Goal: Check status: Check status

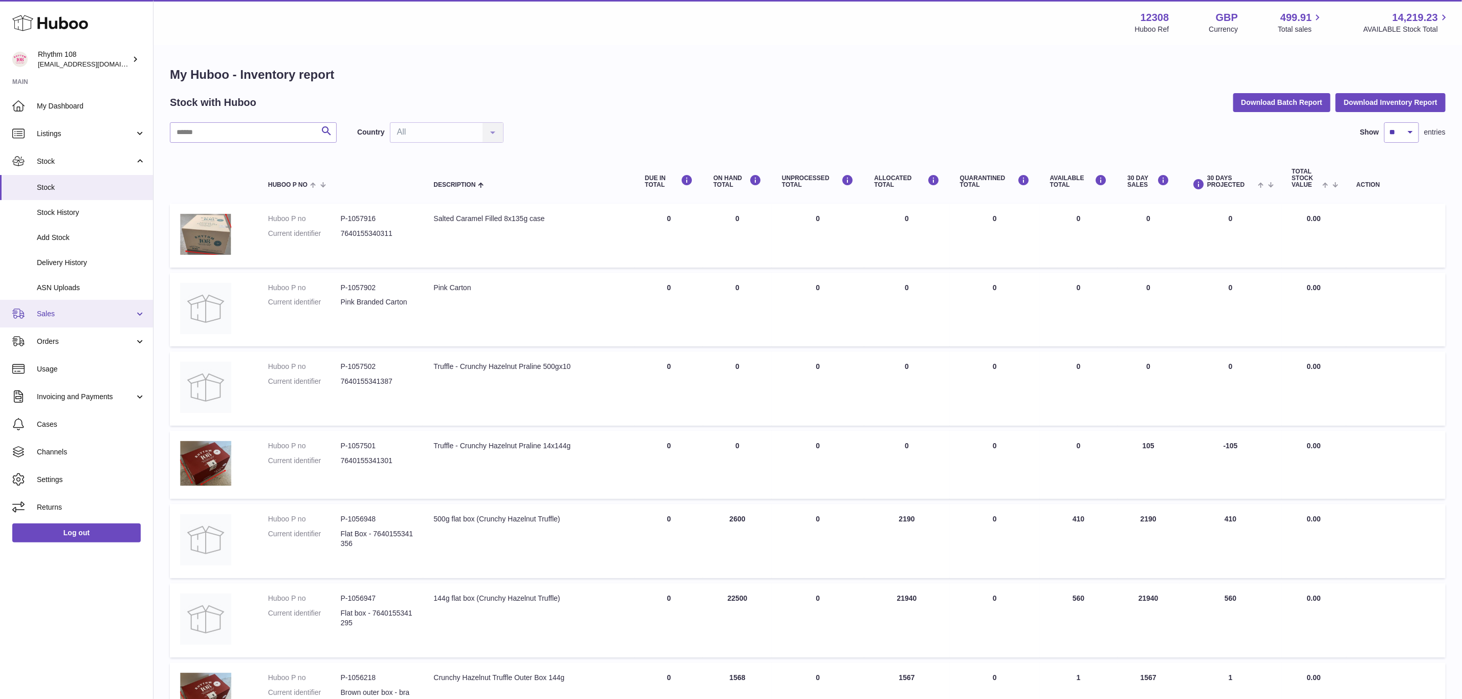
click at [52, 310] on span "Sales" at bounding box center [86, 314] width 98 height 10
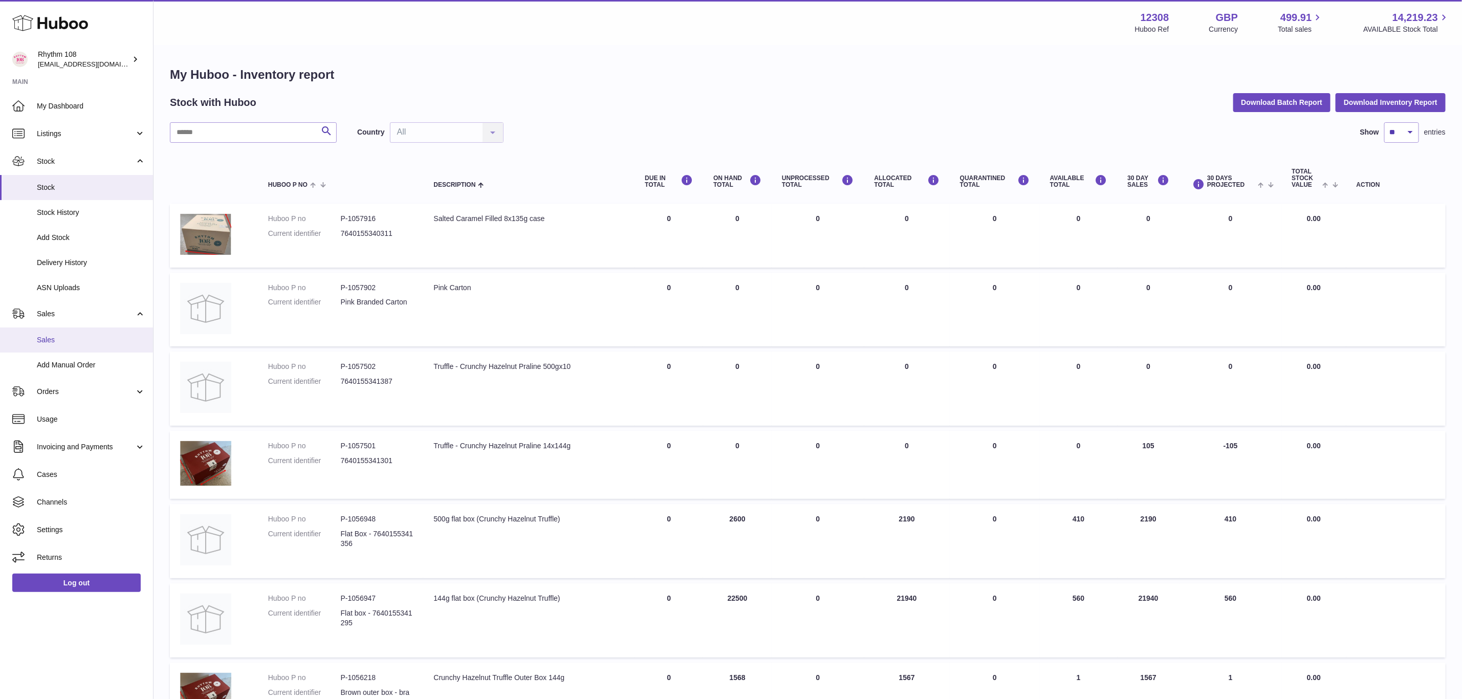
click at [60, 346] on link "Sales" at bounding box center [76, 339] width 153 height 25
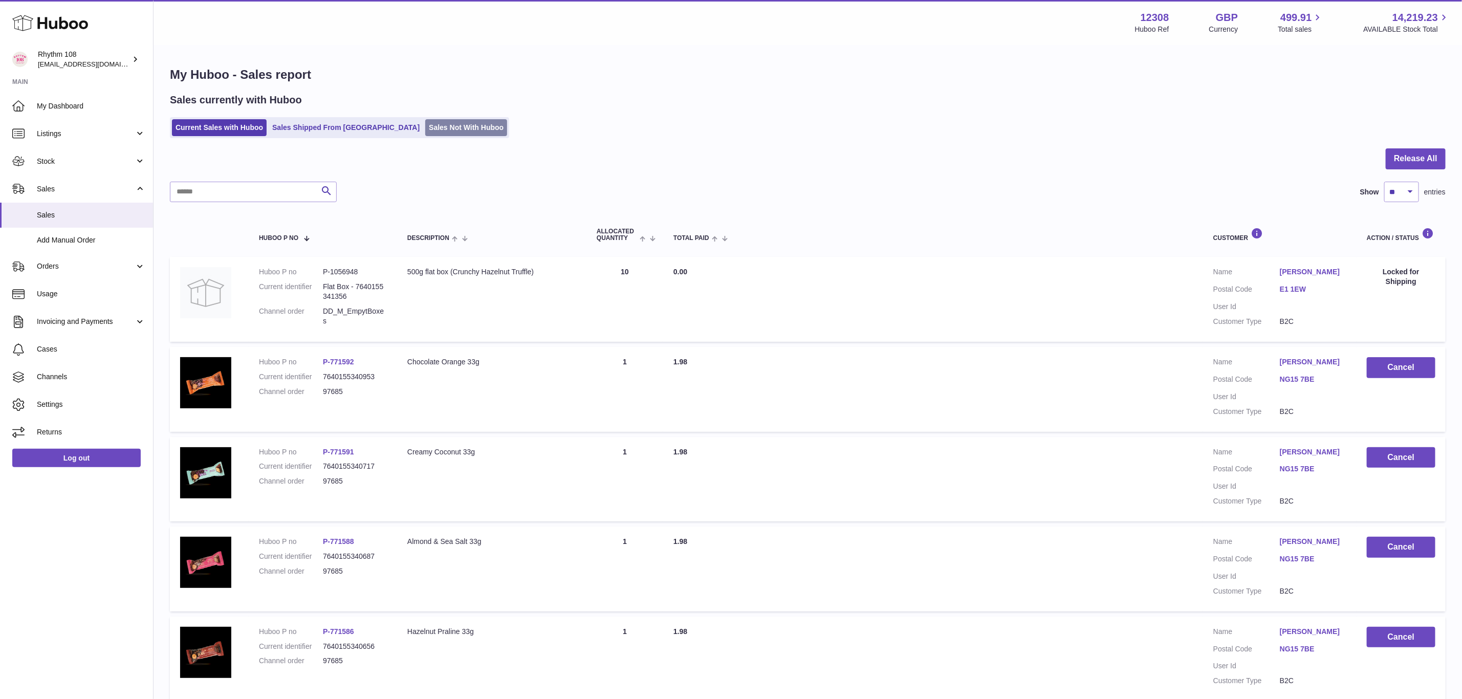
drag, startPoint x: 440, startPoint y: 122, endPoint x: 440, endPoint y: 128, distance: 6.1
click at [440, 123] on link "Sales Not With Huboo" at bounding box center [466, 127] width 82 height 17
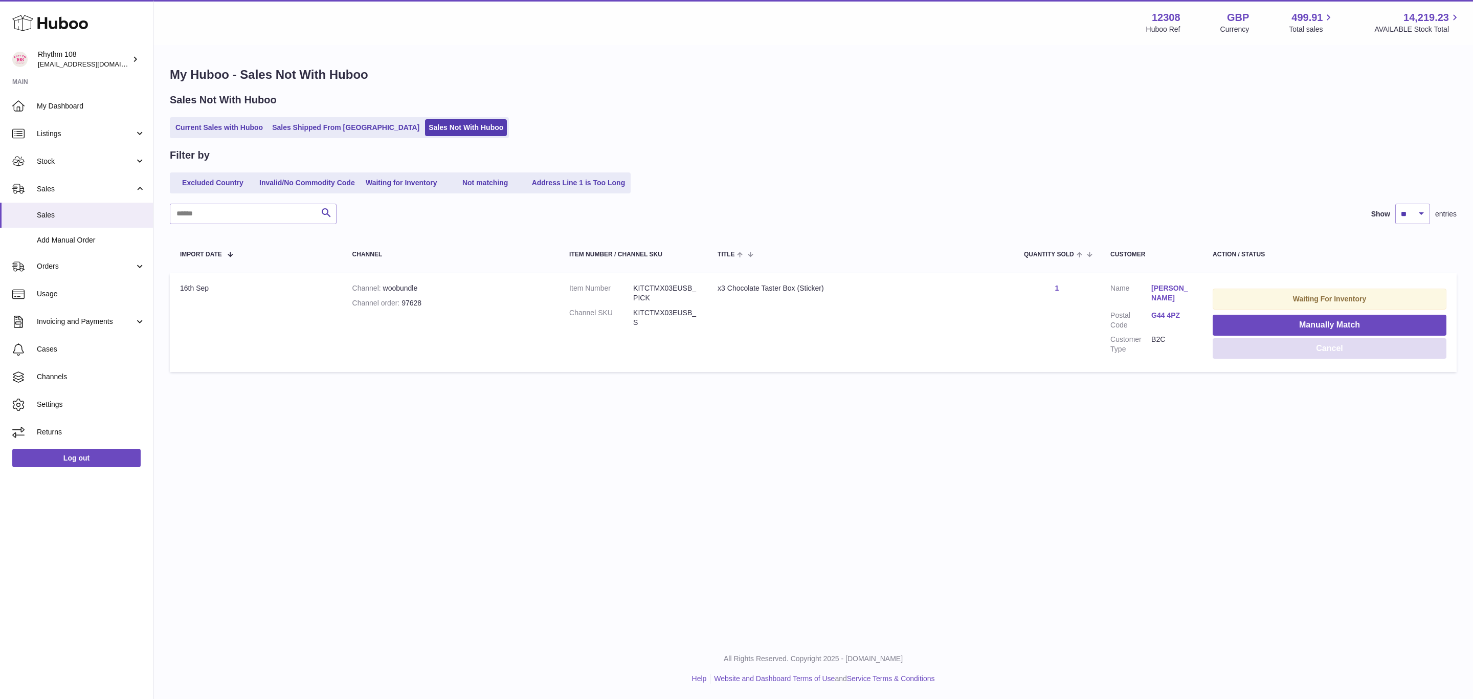
click at [1353, 343] on button "Cancel" at bounding box center [1330, 348] width 234 height 21
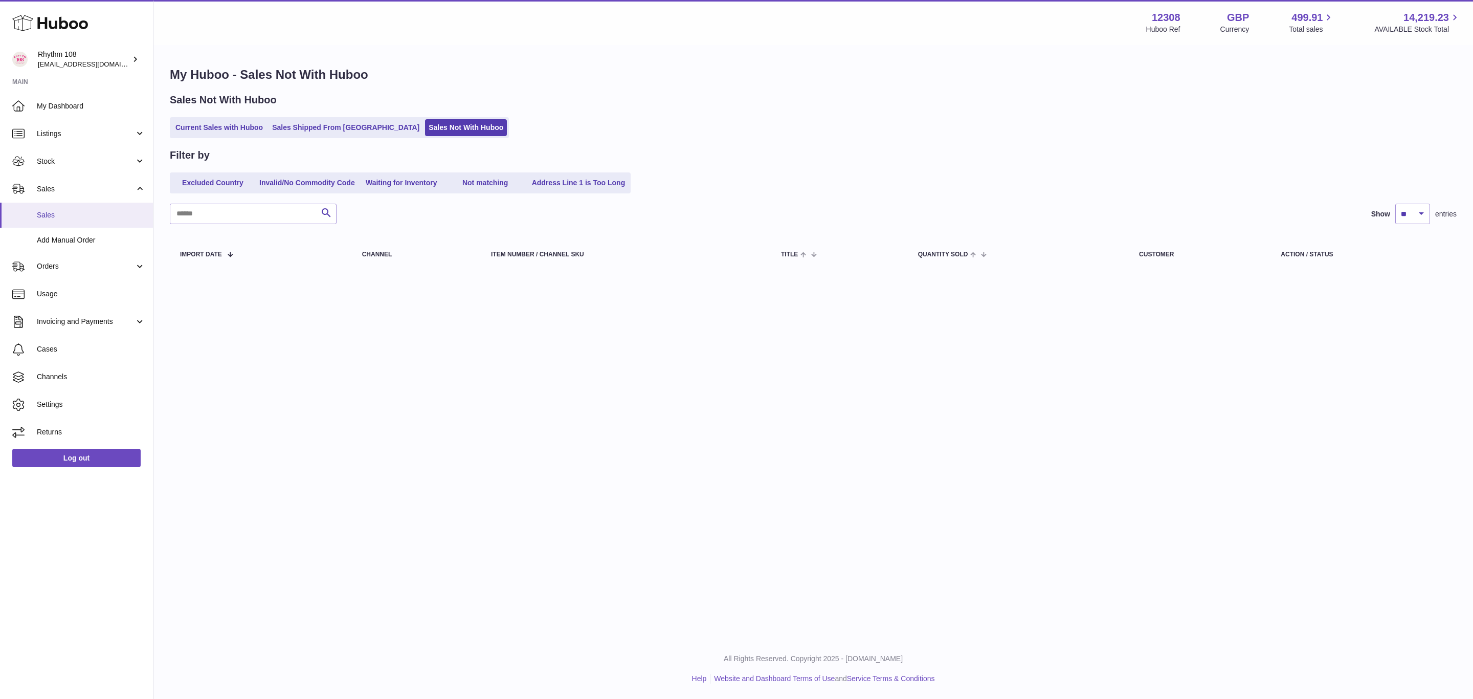
click at [57, 225] on link "Sales" at bounding box center [76, 215] width 153 height 25
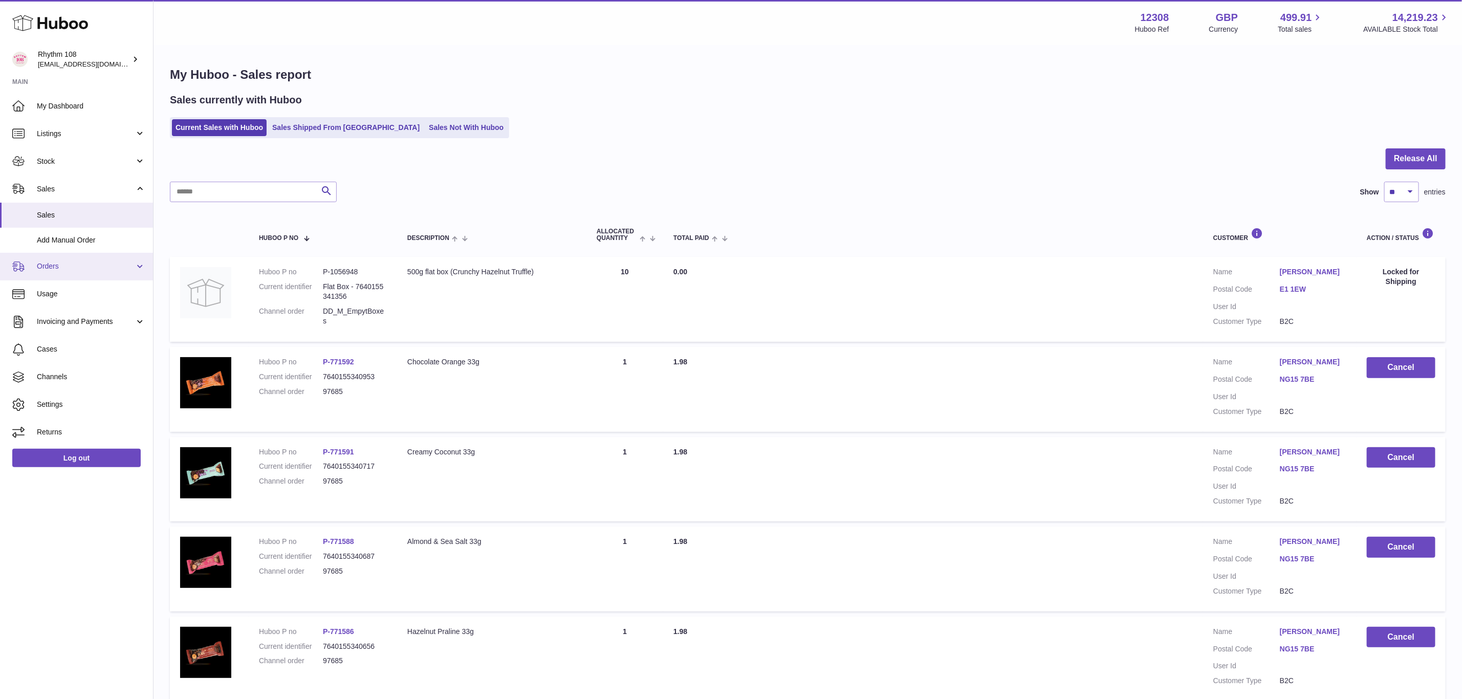
click at [63, 272] on link "Orders" at bounding box center [76, 267] width 153 height 28
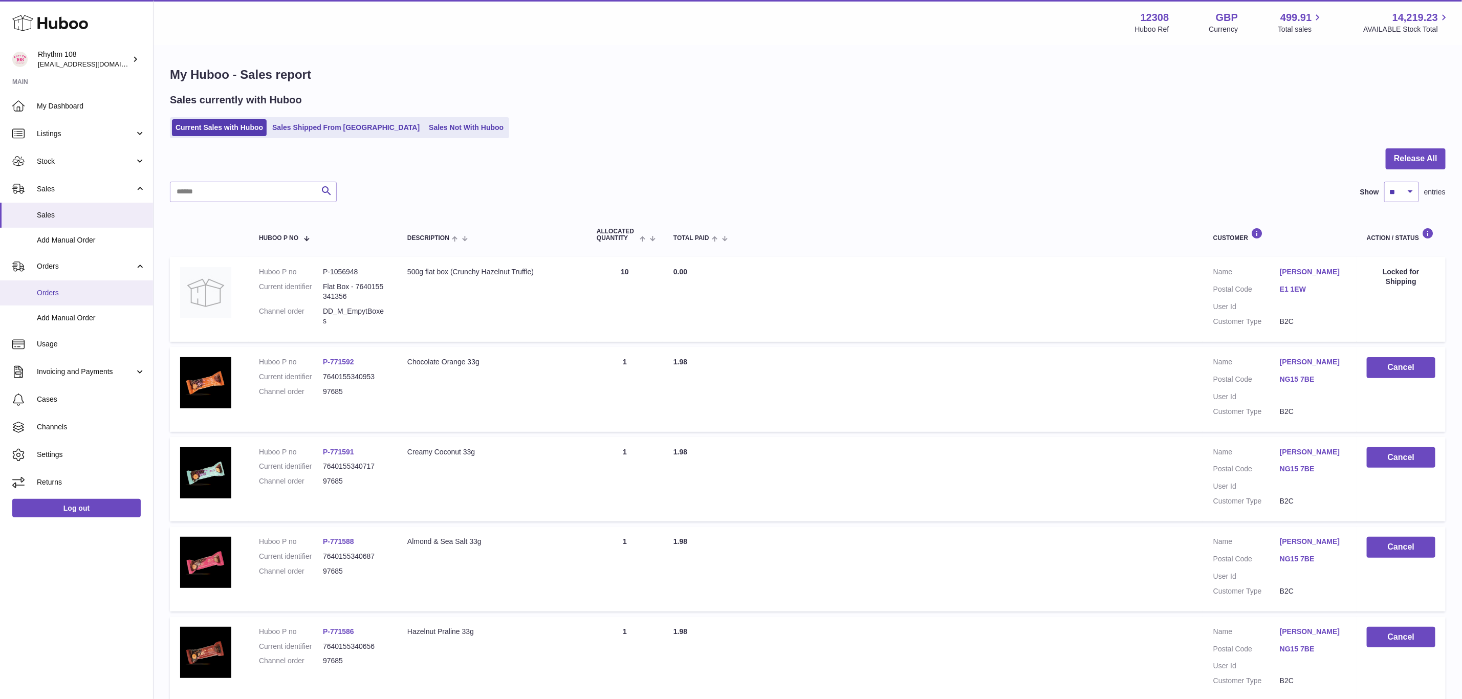
click at [74, 295] on span "Orders" at bounding box center [91, 293] width 108 height 10
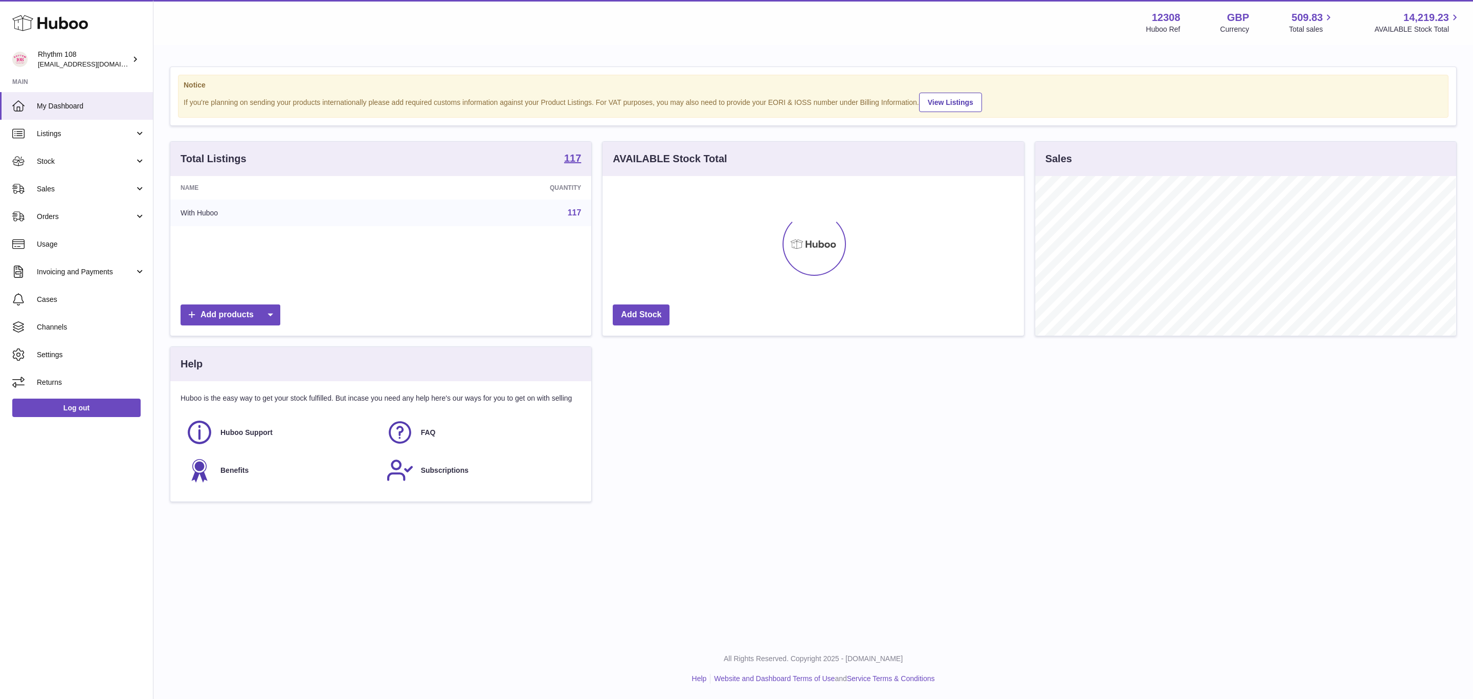
scroll to position [160, 421]
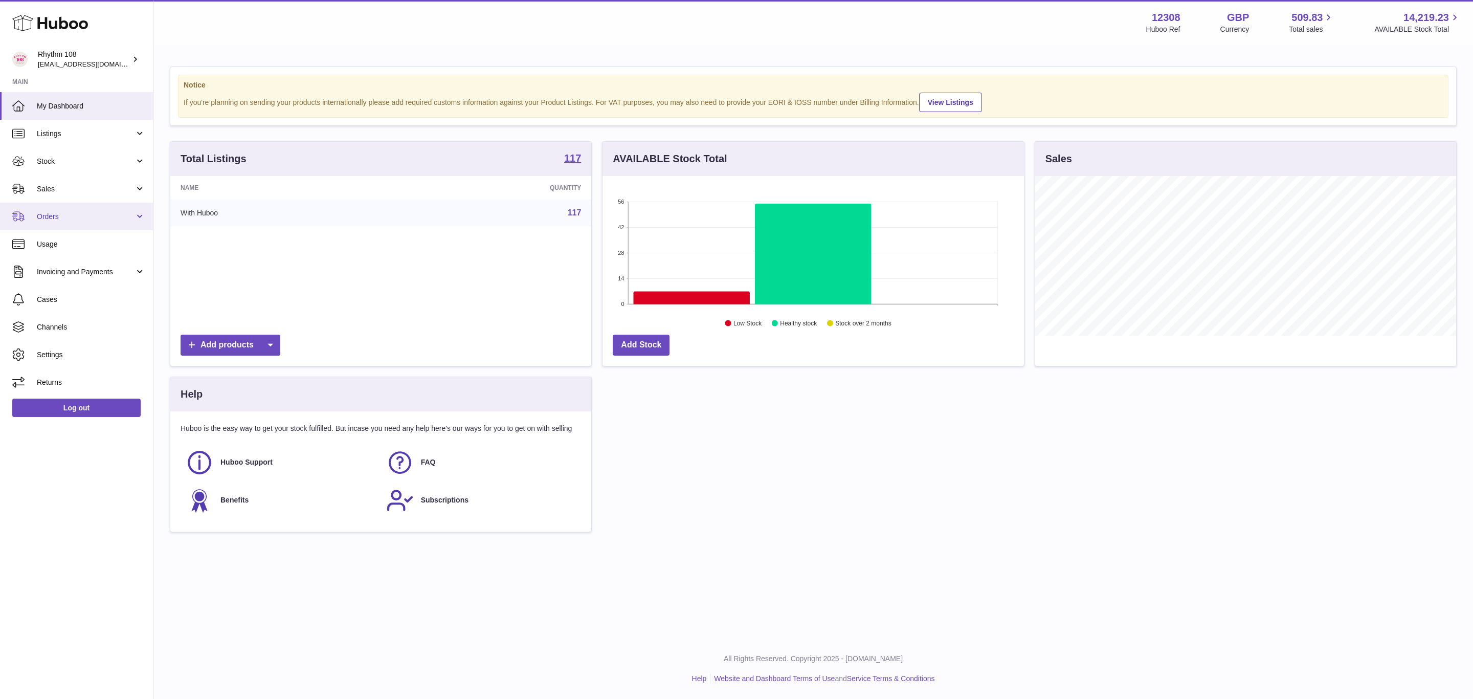
click at [45, 213] on span "Orders" at bounding box center [86, 217] width 98 height 10
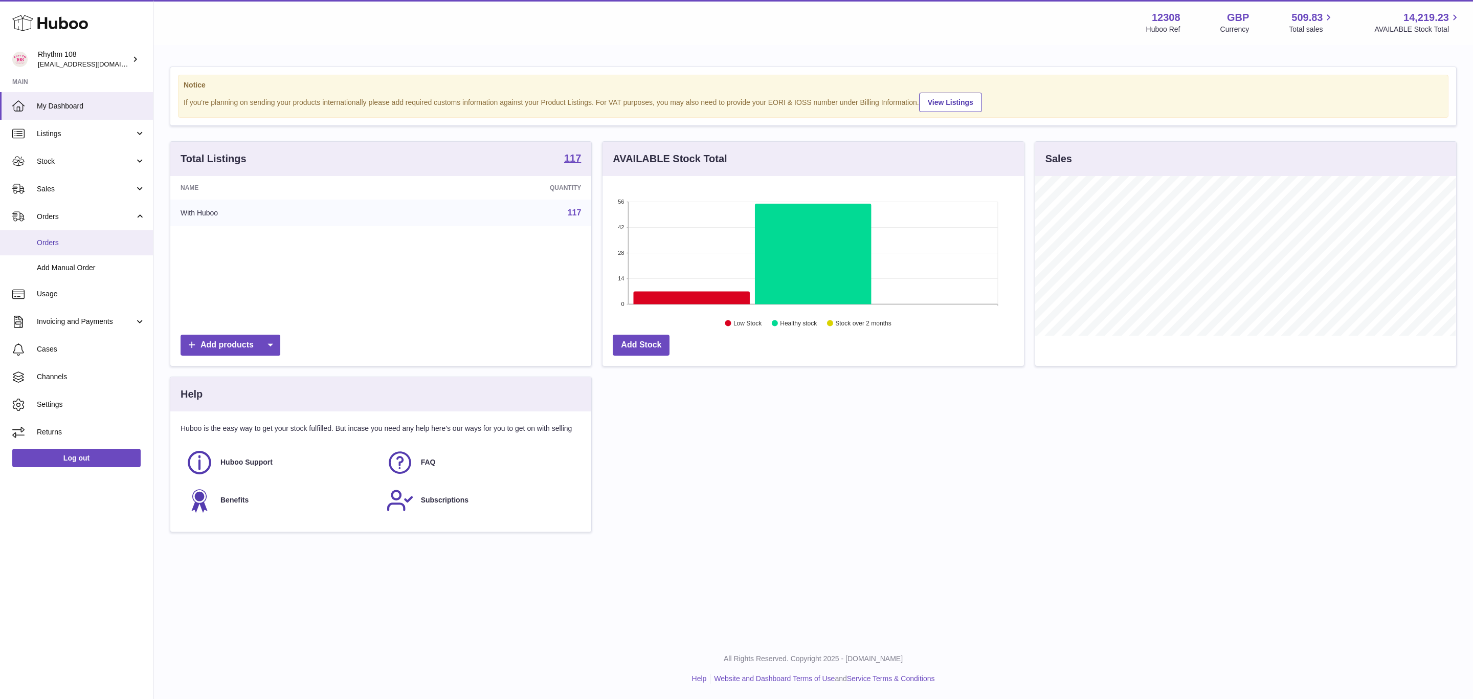
click at [60, 247] on span "Orders" at bounding box center [91, 243] width 108 height 10
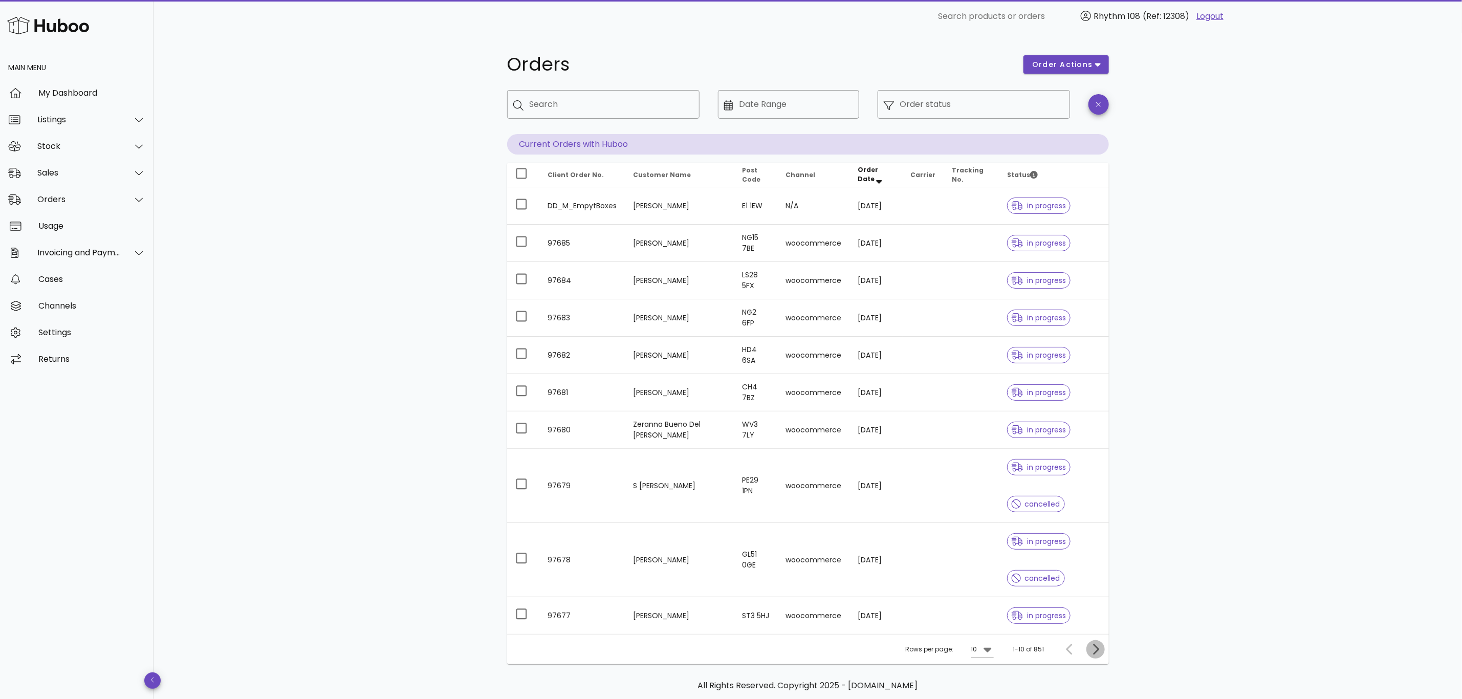
click at [1092, 651] on icon "Next page" at bounding box center [1095, 649] width 12 height 12
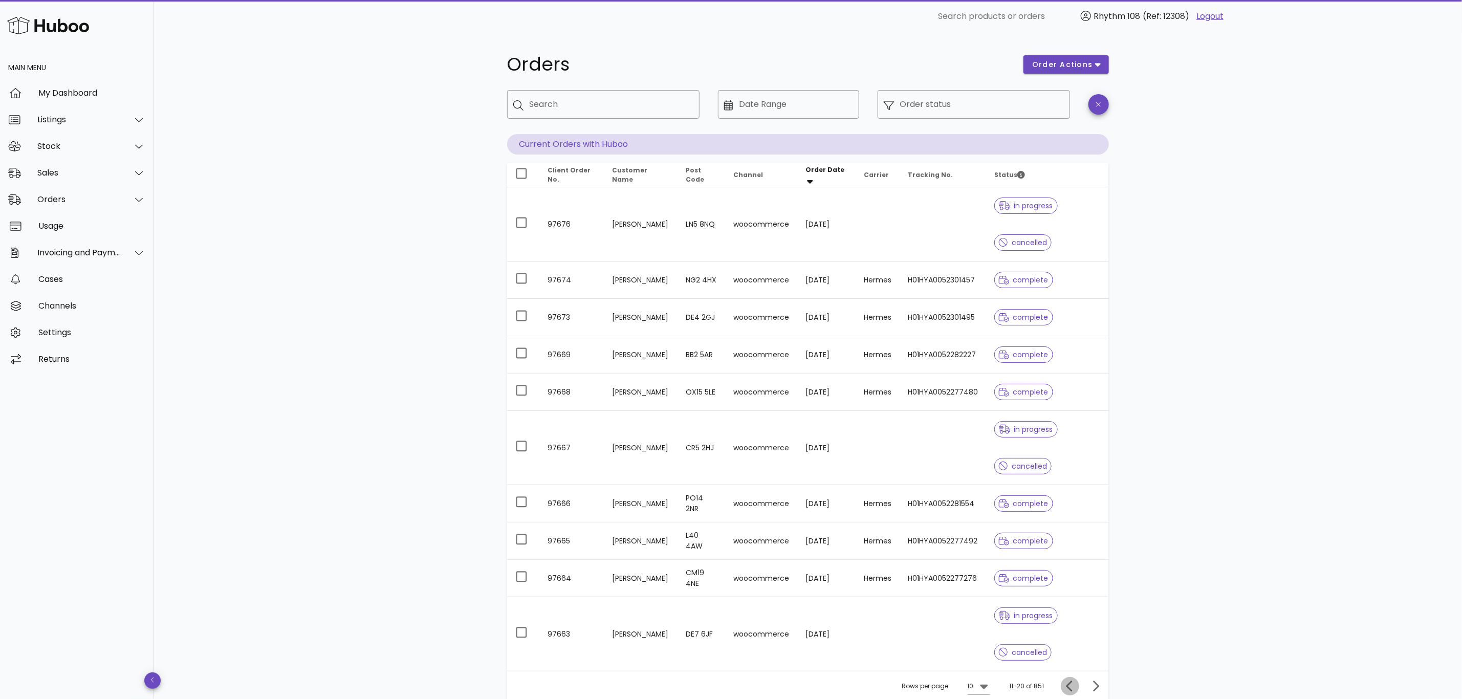
click at [1069, 692] on icon "Previous page" at bounding box center [1070, 686] width 12 height 12
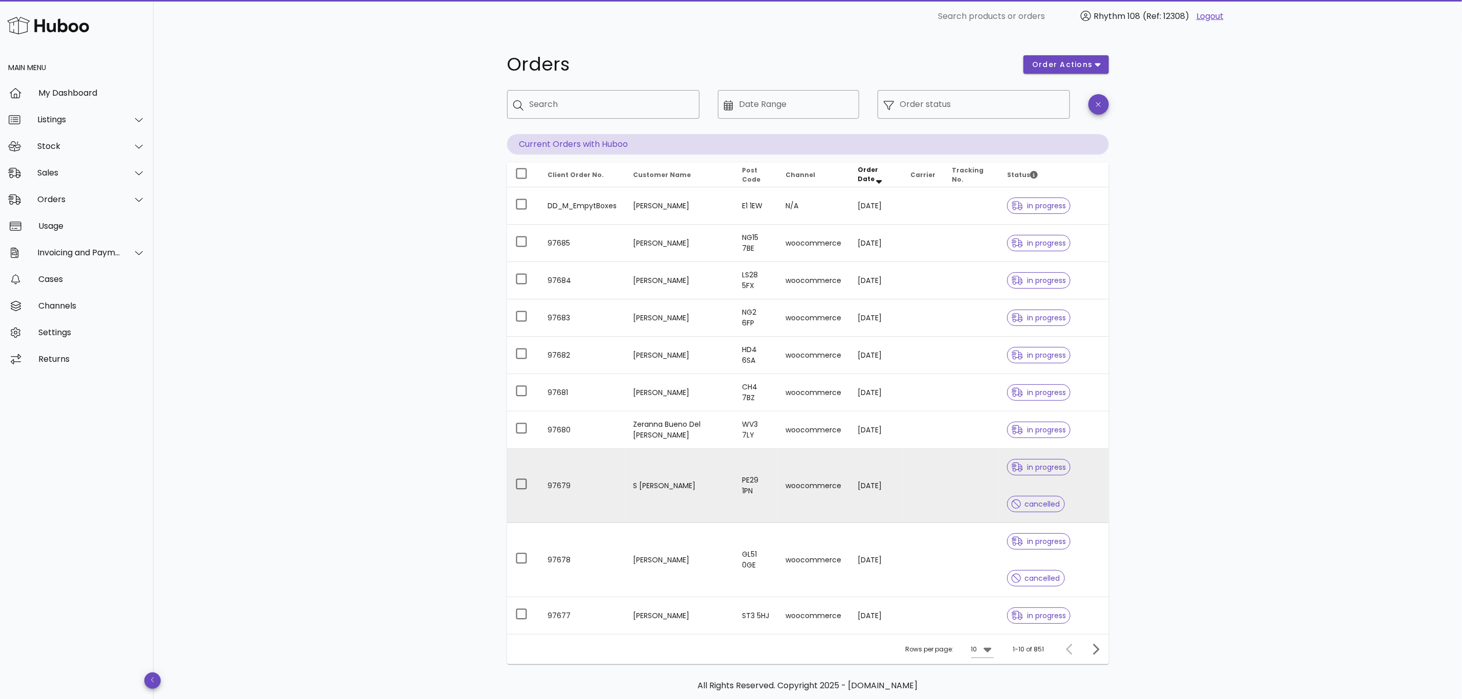
click at [651, 499] on td "S Cronin" at bounding box center [679, 486] width 109 height 74
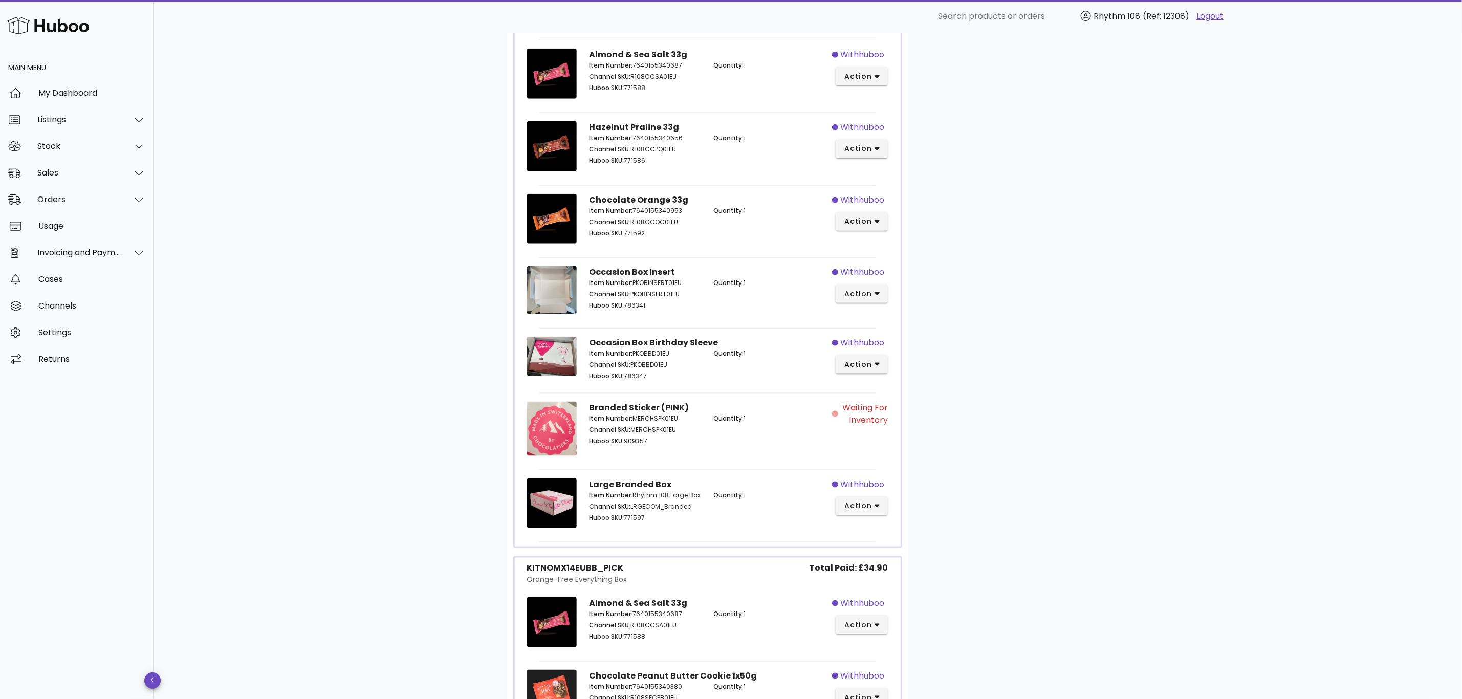
scroll to position [692, 0]
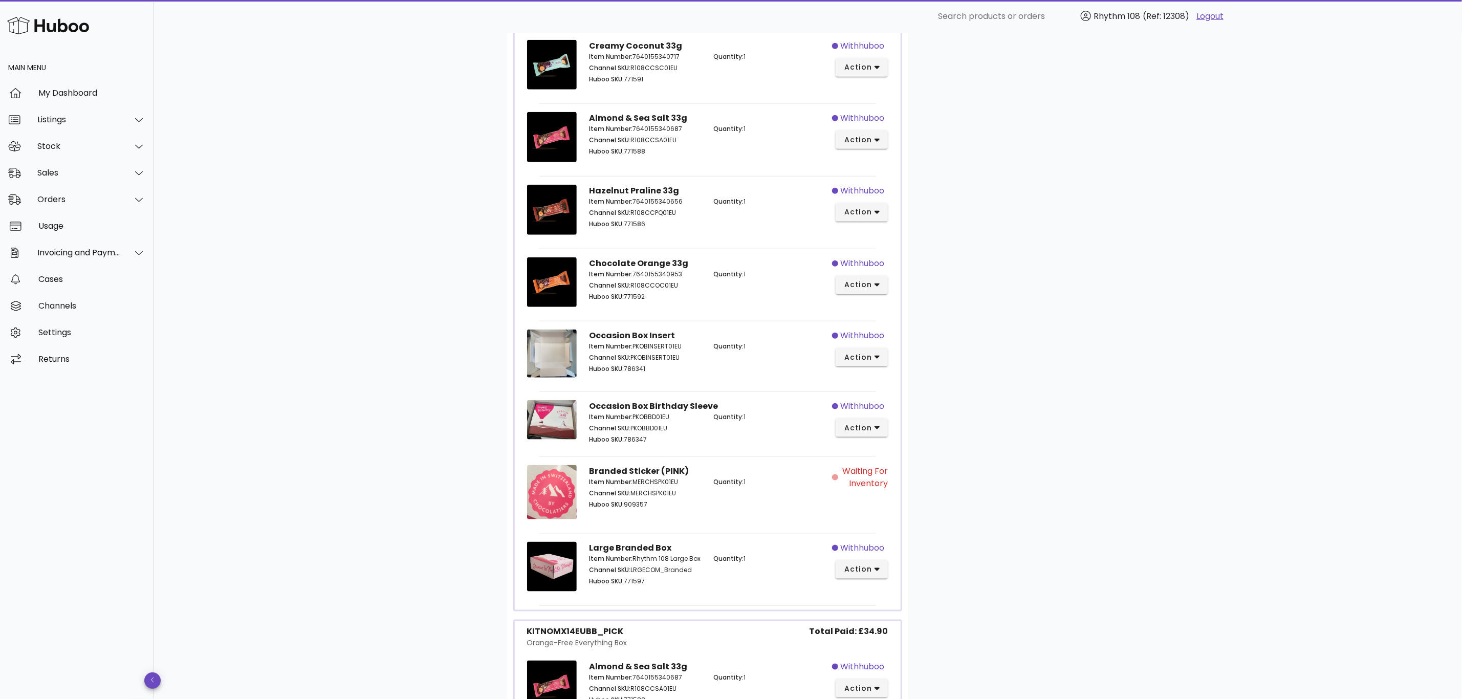
click at [866, 474] on span "Waiting for Inventory" at bounding box center [864, 477] width 48 height 25
click at [870, 479] on span "Waiting for Inventory" at bounding box center [864, 477] width 48 height 25
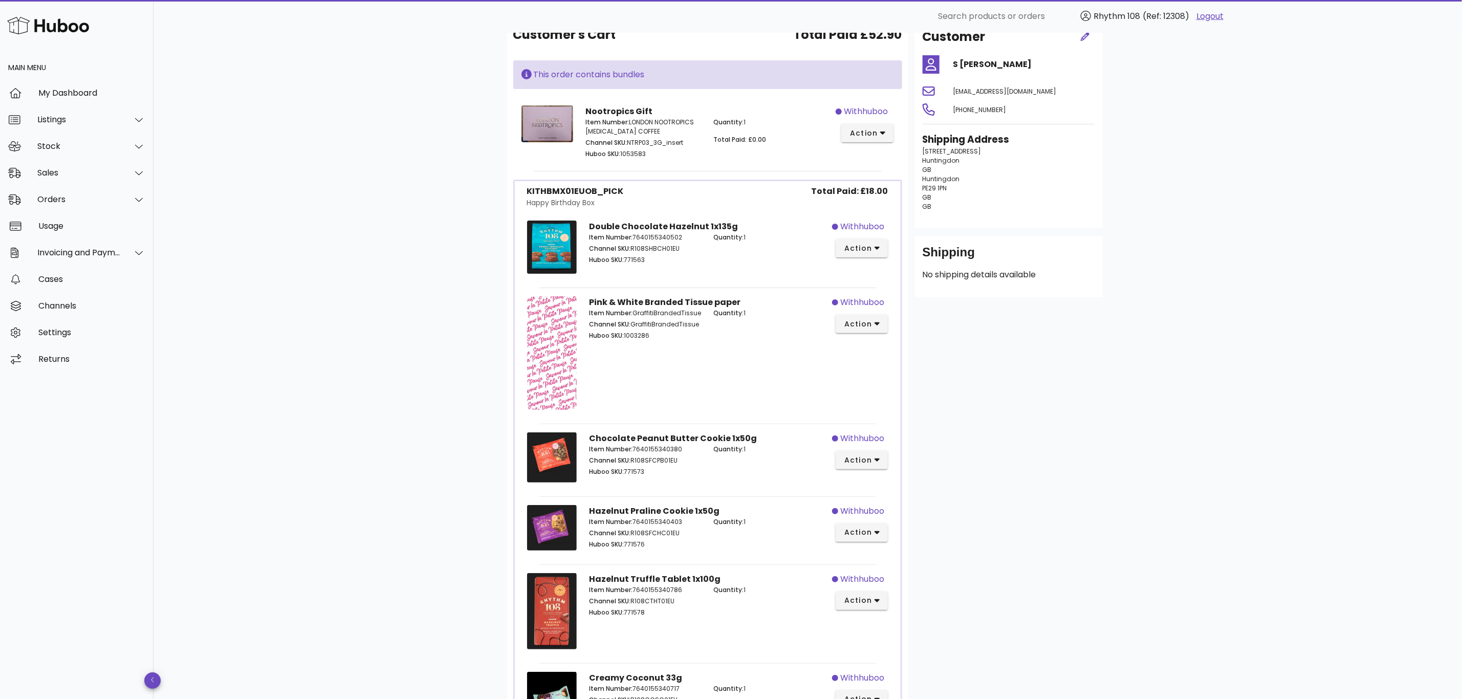
scroll to position [230, 0]
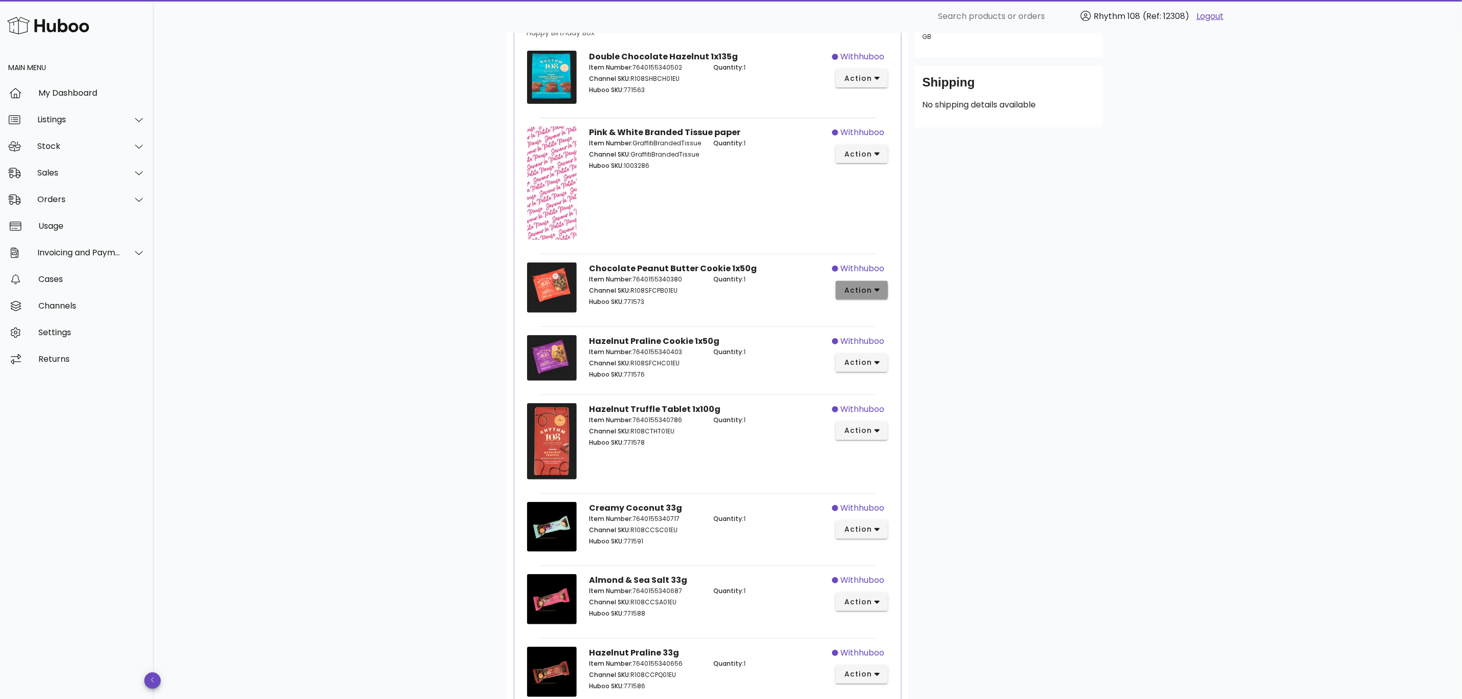
click at [868, 292] on span "action" at bounding box center [858, 290] width 29 height 11
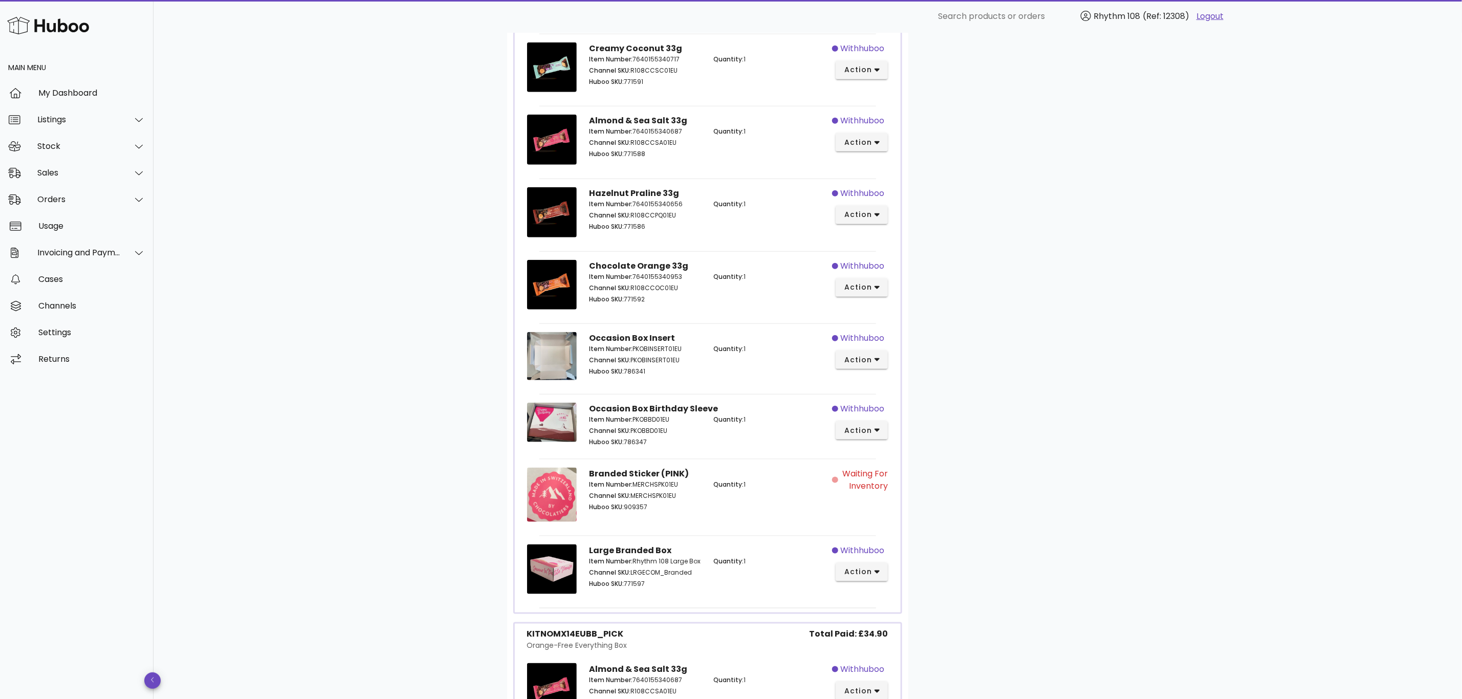
scroll to position [691, 0]
click at [879, 484] on span "Waiting for Inventory" at bounding box center [864, 479] width 48 height 25
drag, startPoint x: 792, startPoint y: 488, endPoint x: 685, endPoint y: 488, distance: 107.4
click at [792, 488] on p "Quantity: 1" at bounding box center [769, 483] width 112 height 9
click at [665, 487] on p "Item Number: MERCHSPK01EU" at bounding box center [645, 483] width 112 height 9
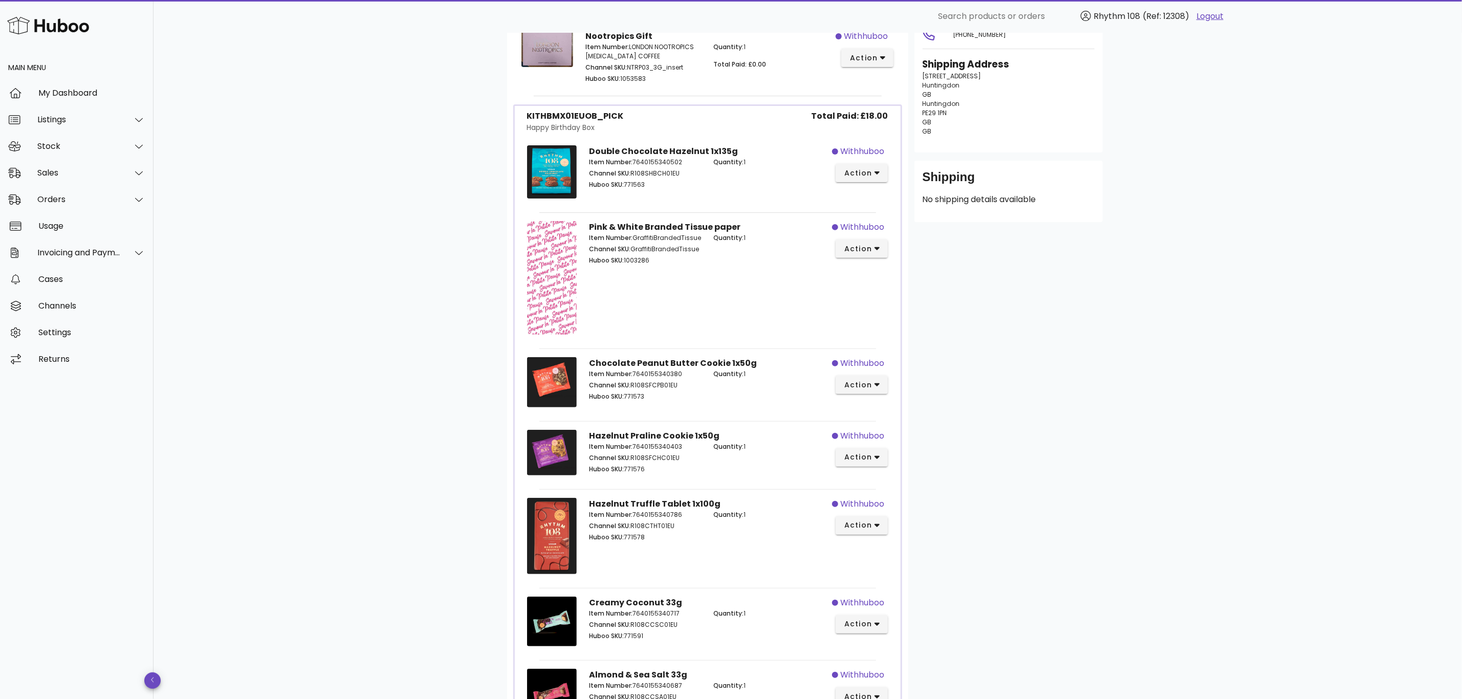
scroll to position [0, 0]
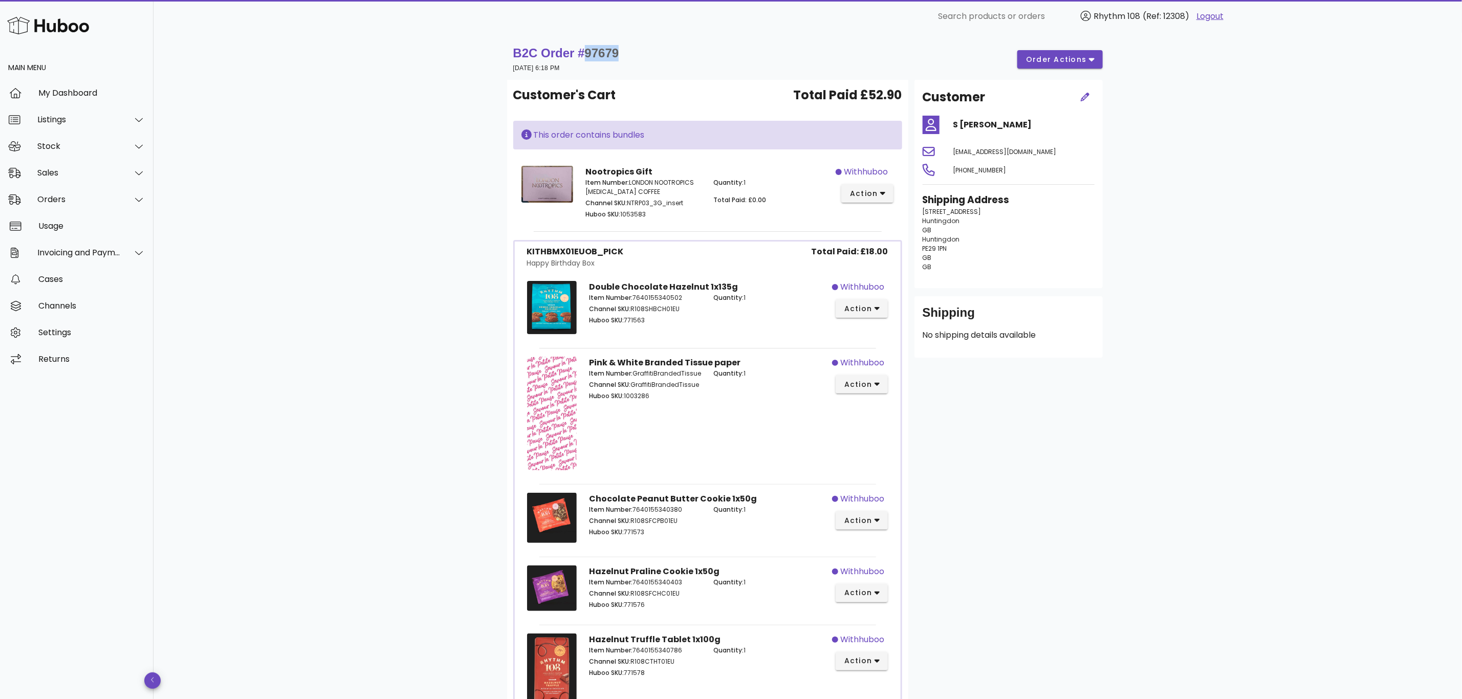
drag, startPoint x: 624, startPoint y: 54, endPoint x: 587, endPoint y: 56, distance: 36.9
click at [587, 56] on div "B2C Order # 97679 21 September 2025 at 6:18 PM order actions" at bounding box center [807, 59] width 589 height 29
copy span "97679"
click at [38, 165] on div "Sales" at bounding box center [76, 173] width 153 height 27
click at [57, 200] on div "Sales" at bounding box center [91, 198] width 108 height 10
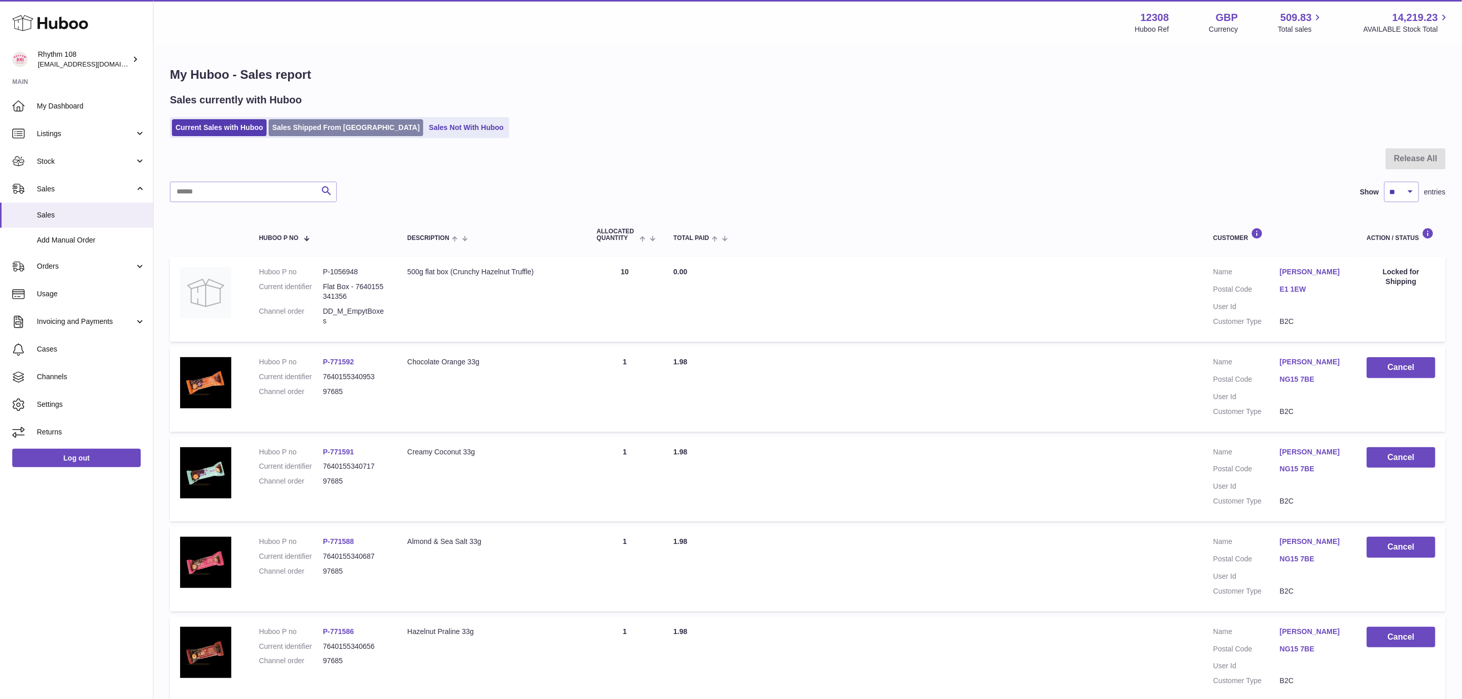
click at [321, 126] on link "Sales Shipped From [GEOGRAPHIC_DATA]" at bounding box center [346, 127] width 154 height 17
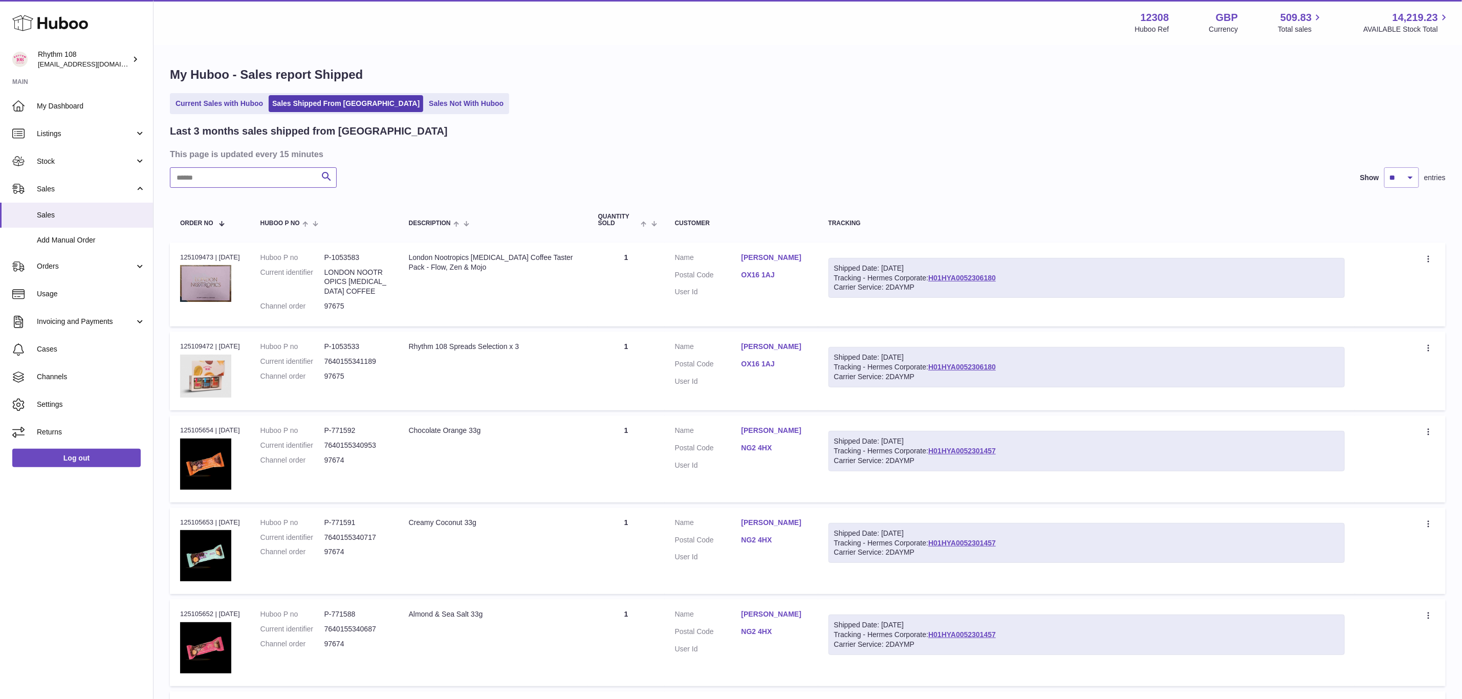
click at [235, 170] on input "text" at bounding box center [253, 177] width 167 height 20
paste input "*****"
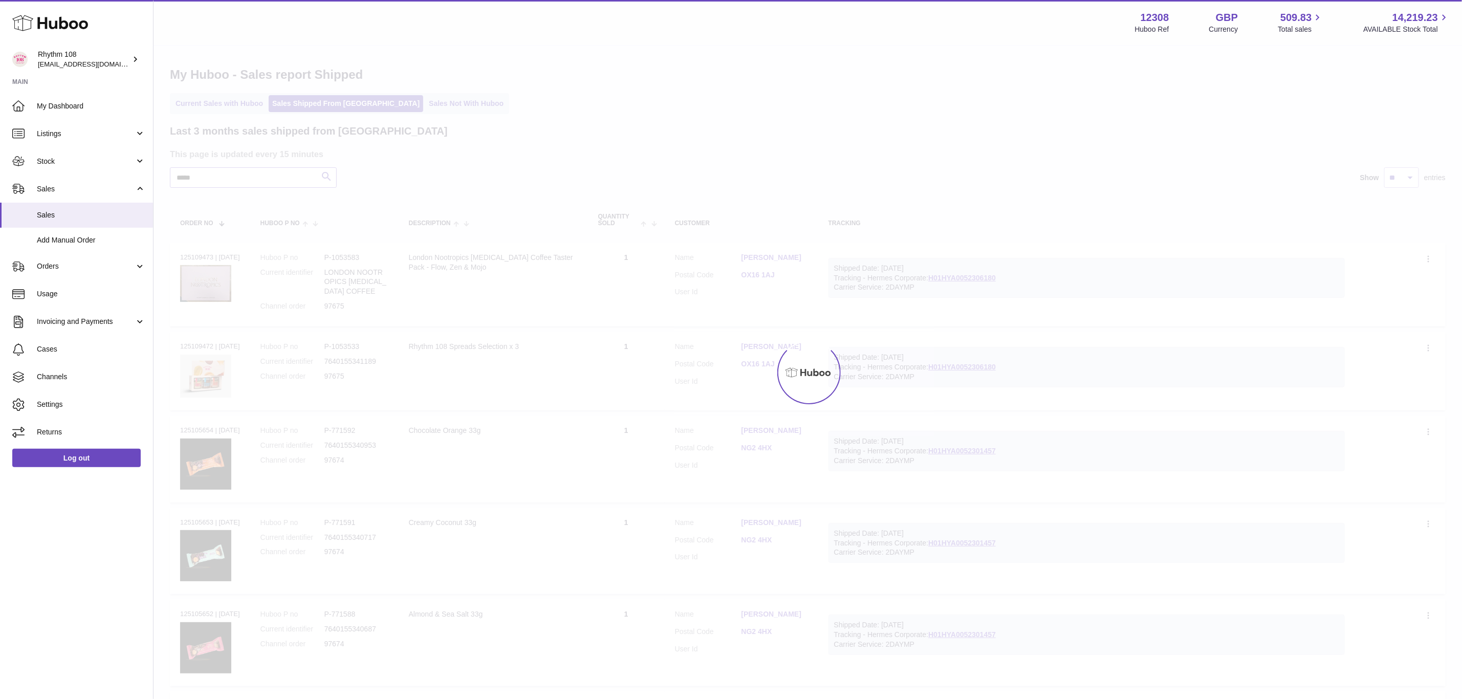
type input "*****"
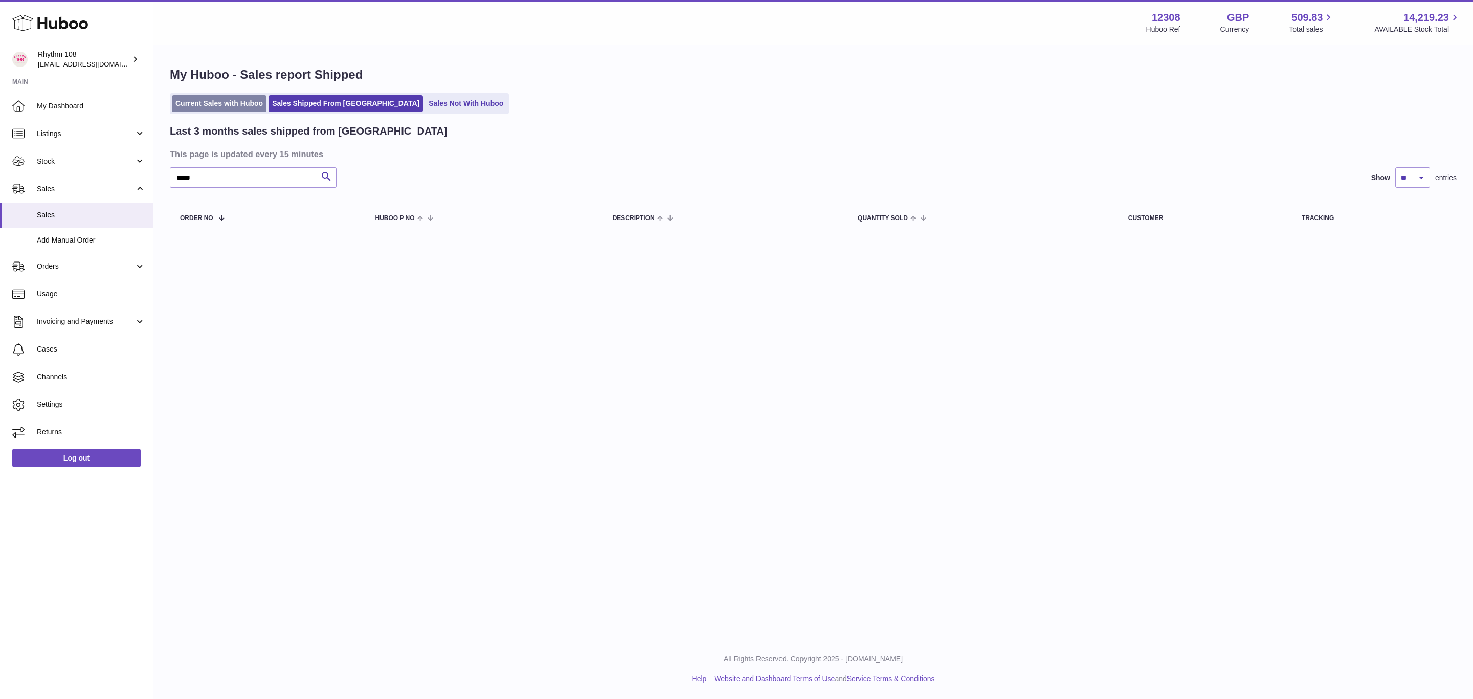
click at [226, 109] on link "Current Sales with Huboo" at bounding box center [219, 103] width 95 height 17
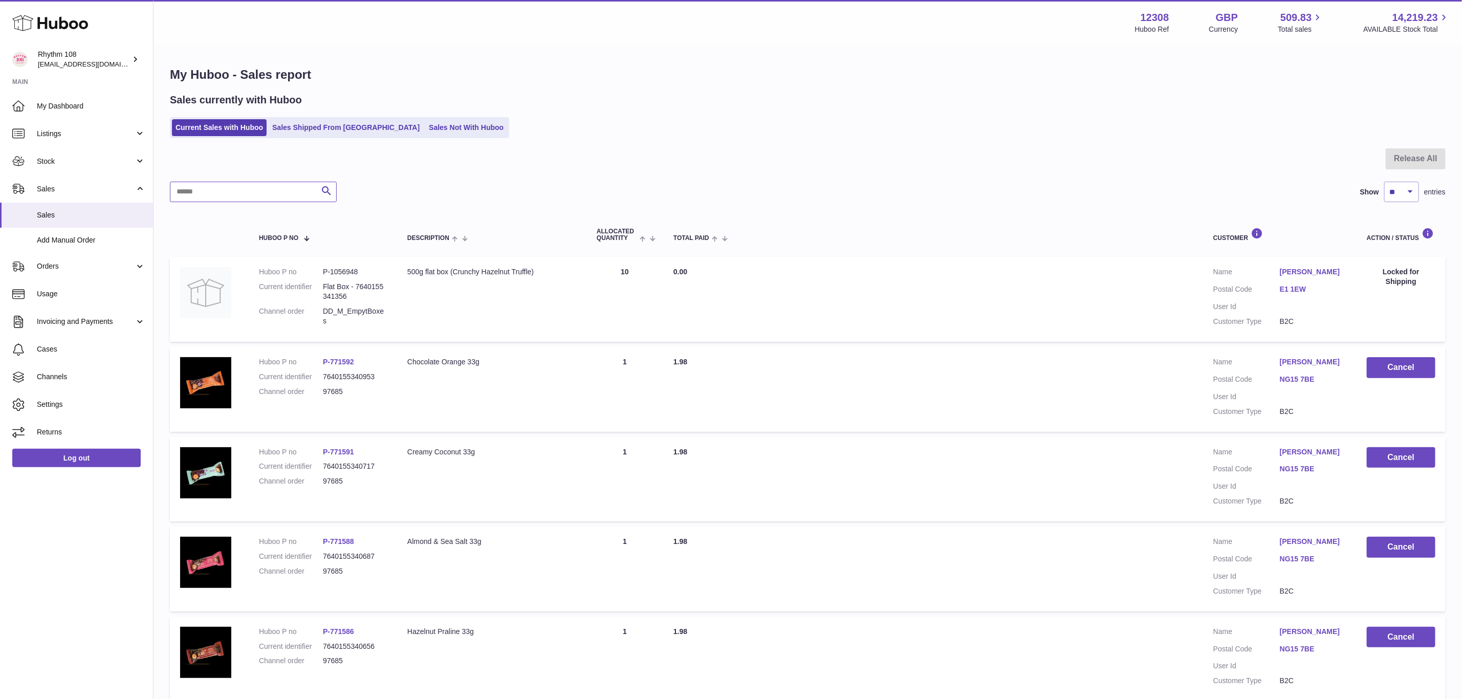
click at [234, 188] on input "text" at bounding box center [253, 192] width 167 height 20
paste input "*****"
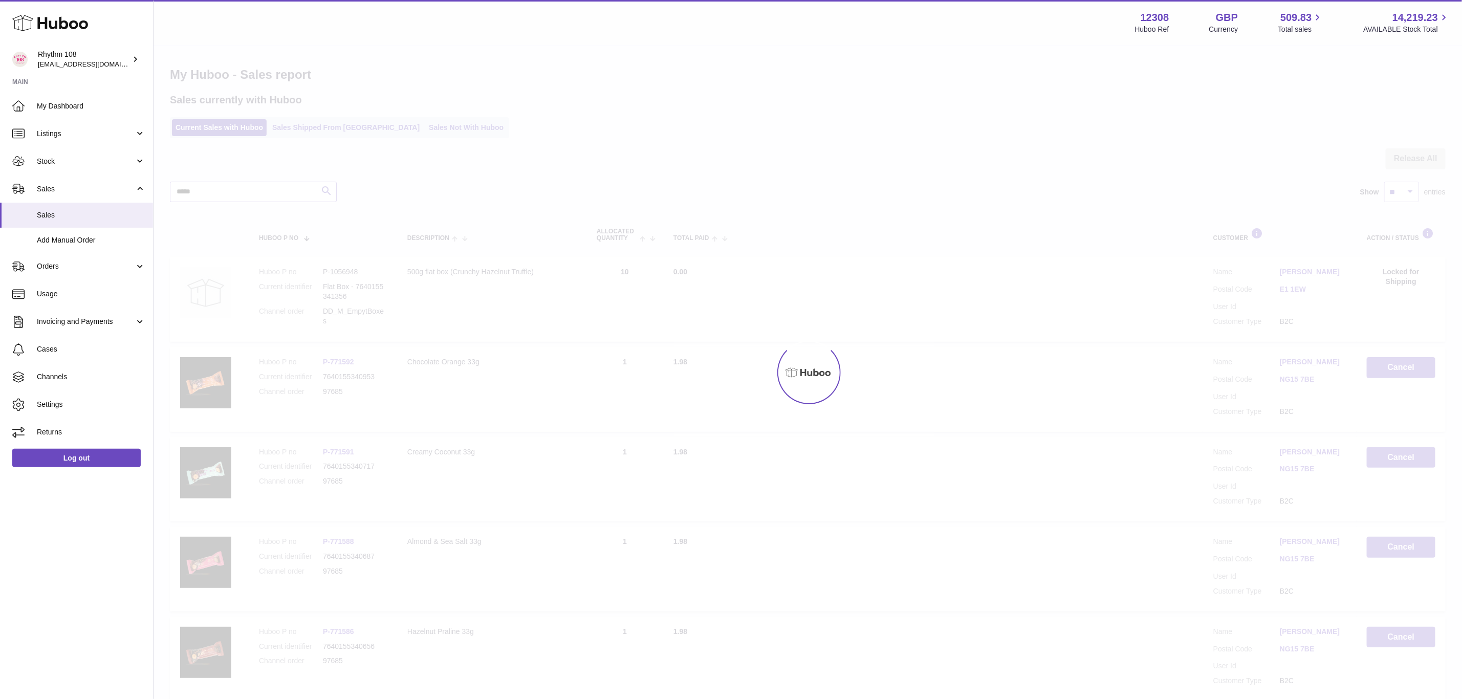
type input "*****"
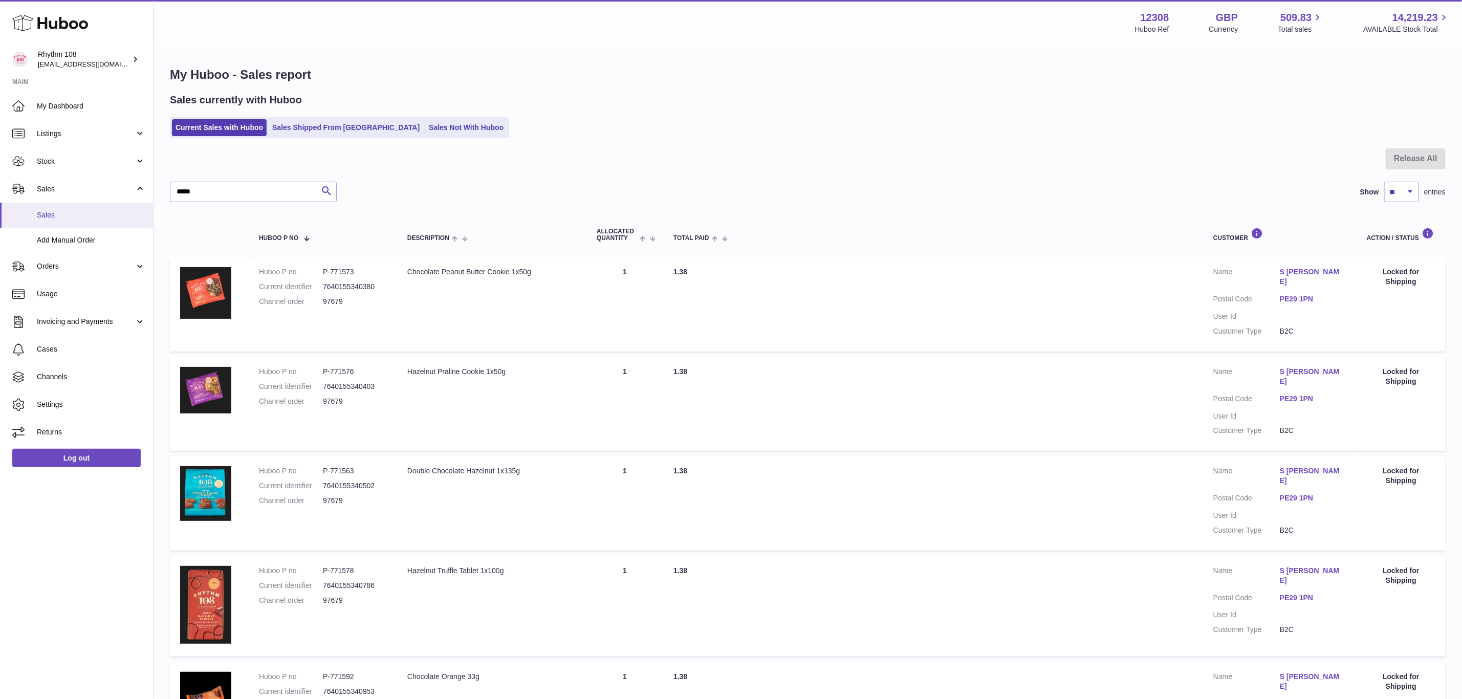
click at [53, 217] on span "Sales" at bounding box center [91, 215] width 108 height 10
click at [53, 257] on link "Orders" at bounding box center [76, 267] width 153 height 28
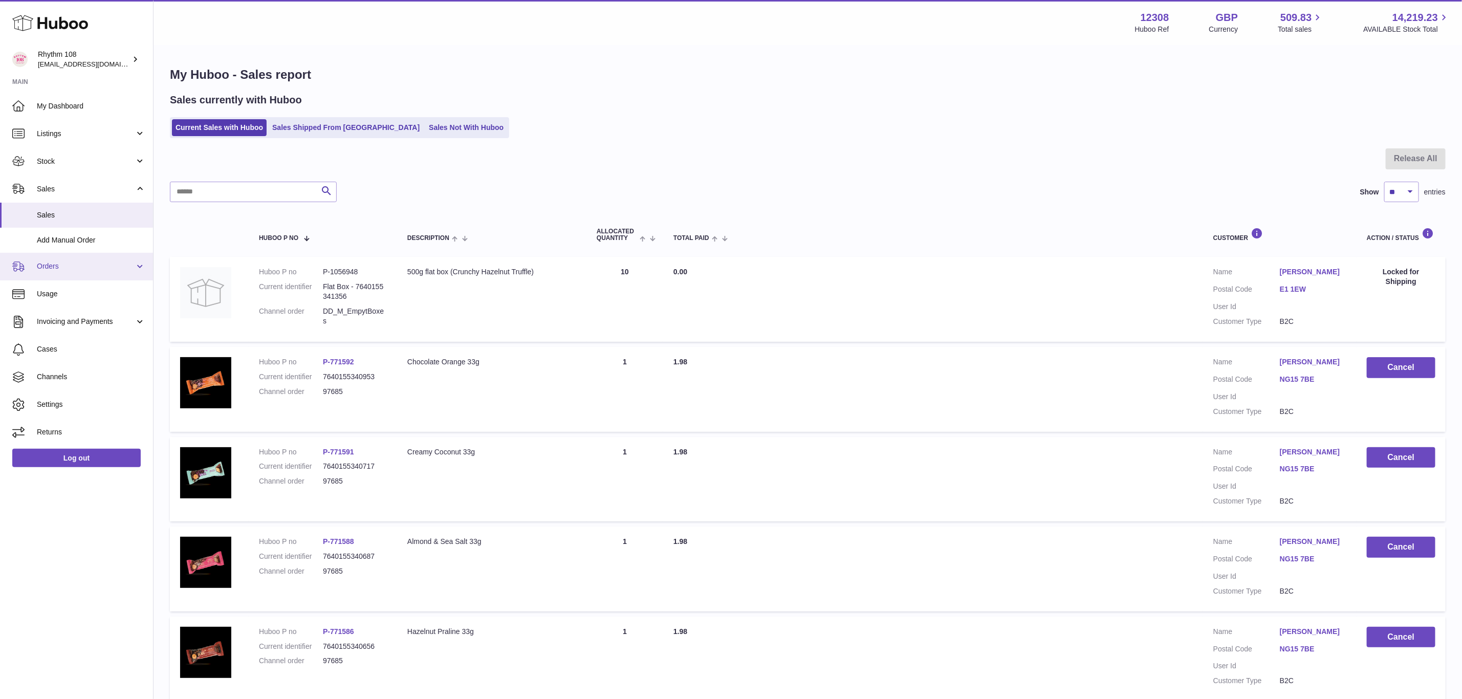
click at [58, 266] on span "Orders" at bounding box center [86, 266] width 98 height 10
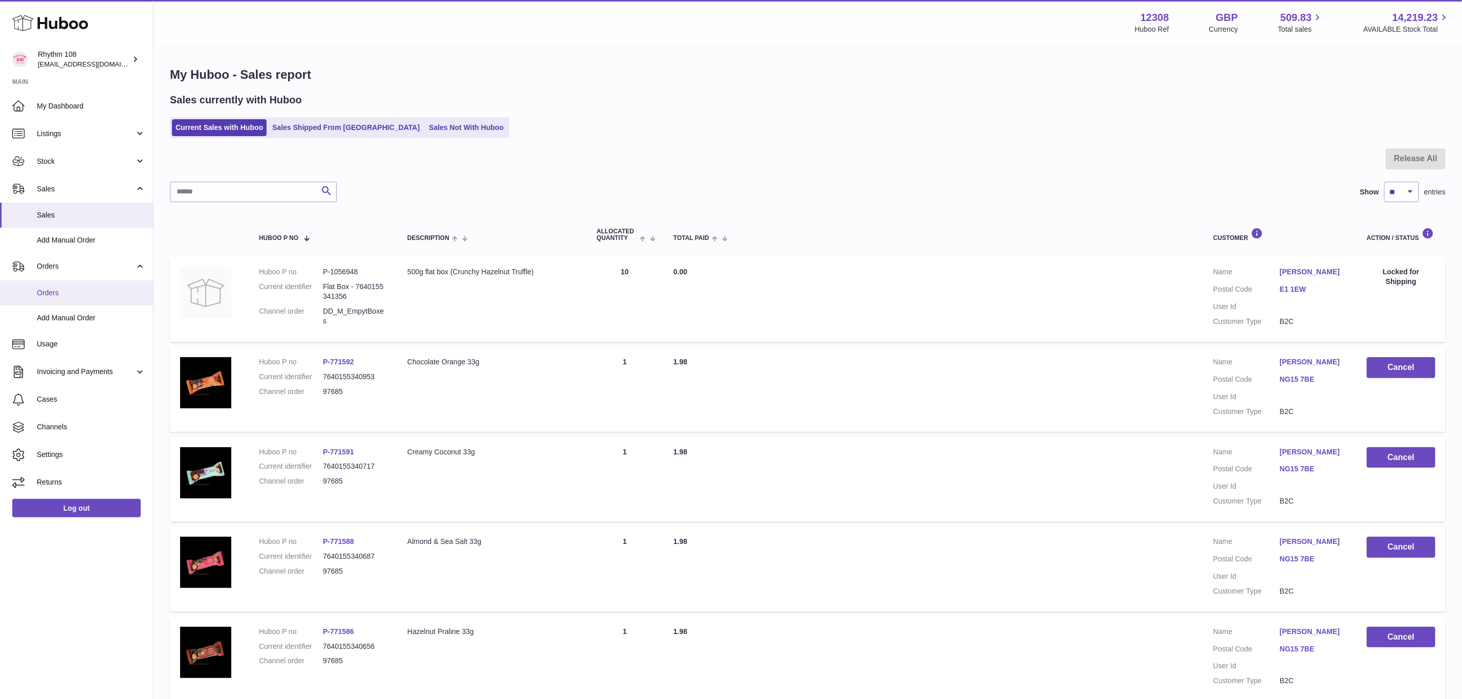
click at [51, 294] on span "Orders" at bounding box center [91, 293] width 108 height 10
